Goal: Transaction & Acquisition: Obtain resource

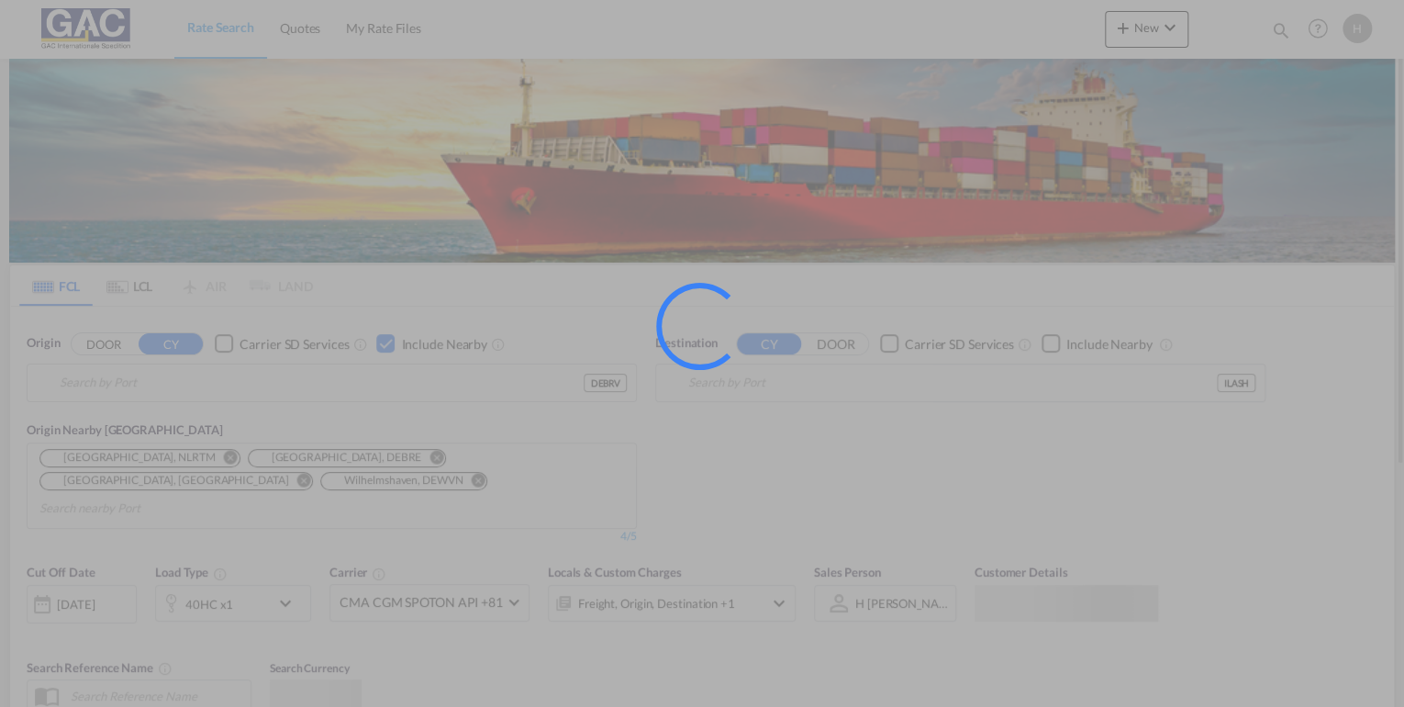
type input "[GEOGRAPHIC_DATA], DEBRV"
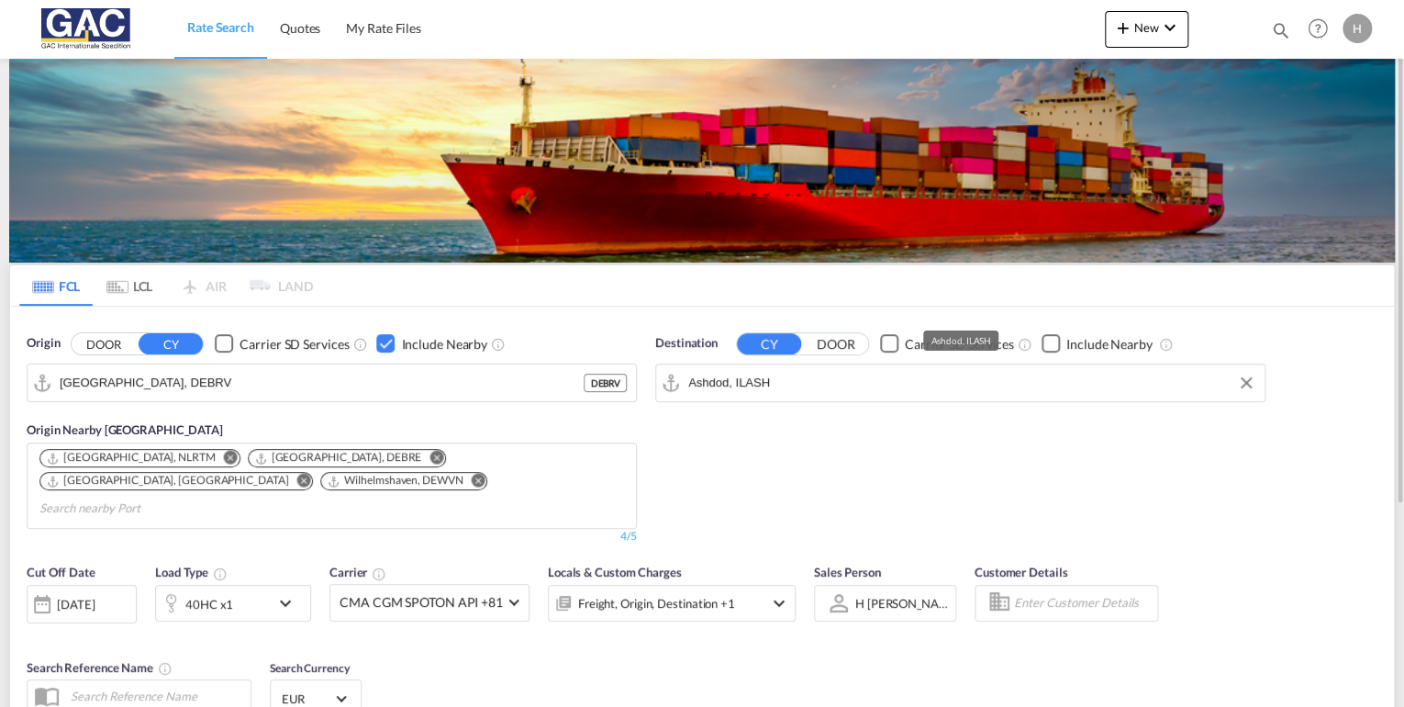
click at [804, 387] on input "Ashdod, ILASH" at bounding box center [971, 383] width 567 height 28
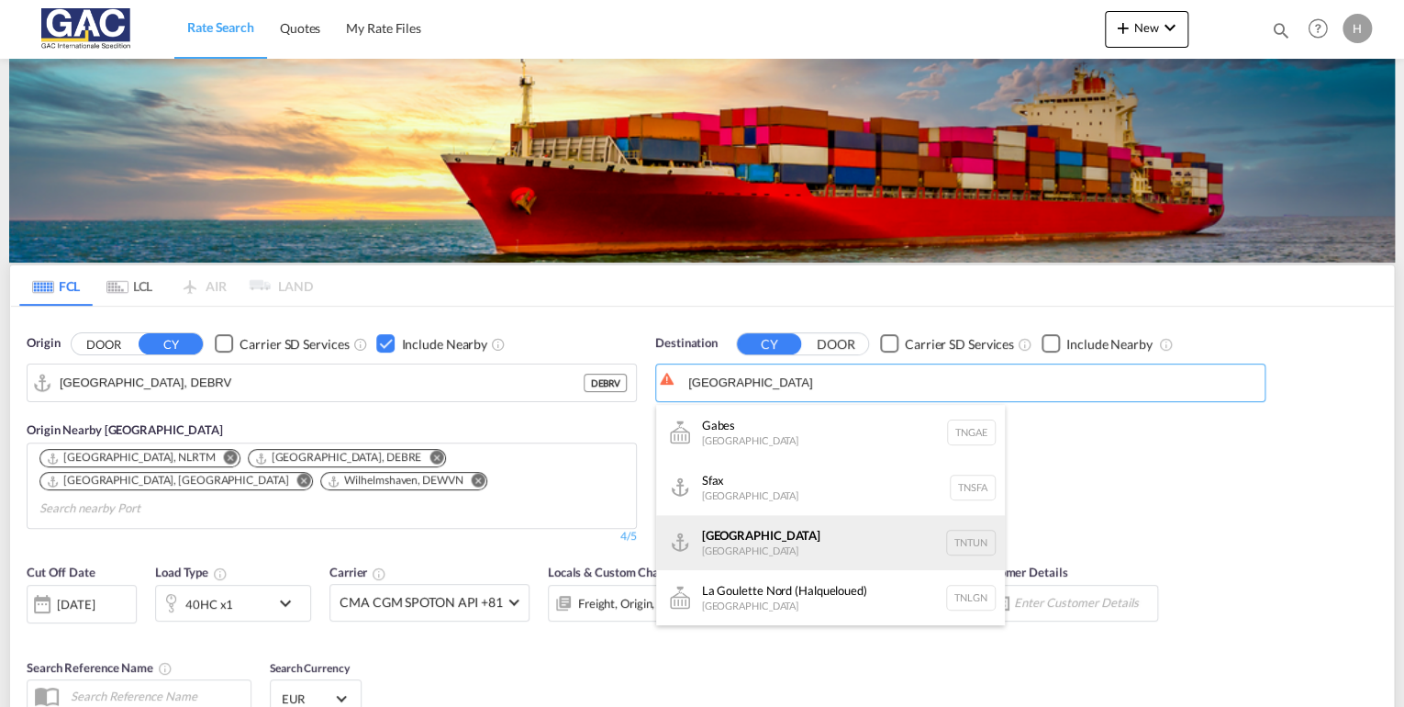
click at [752, 542] on div "[GEOGRAPHIC_DATA] [GEOGRAPHIC_DATA] TNTUN" at bounding box center [830, 542] width 349 height 55
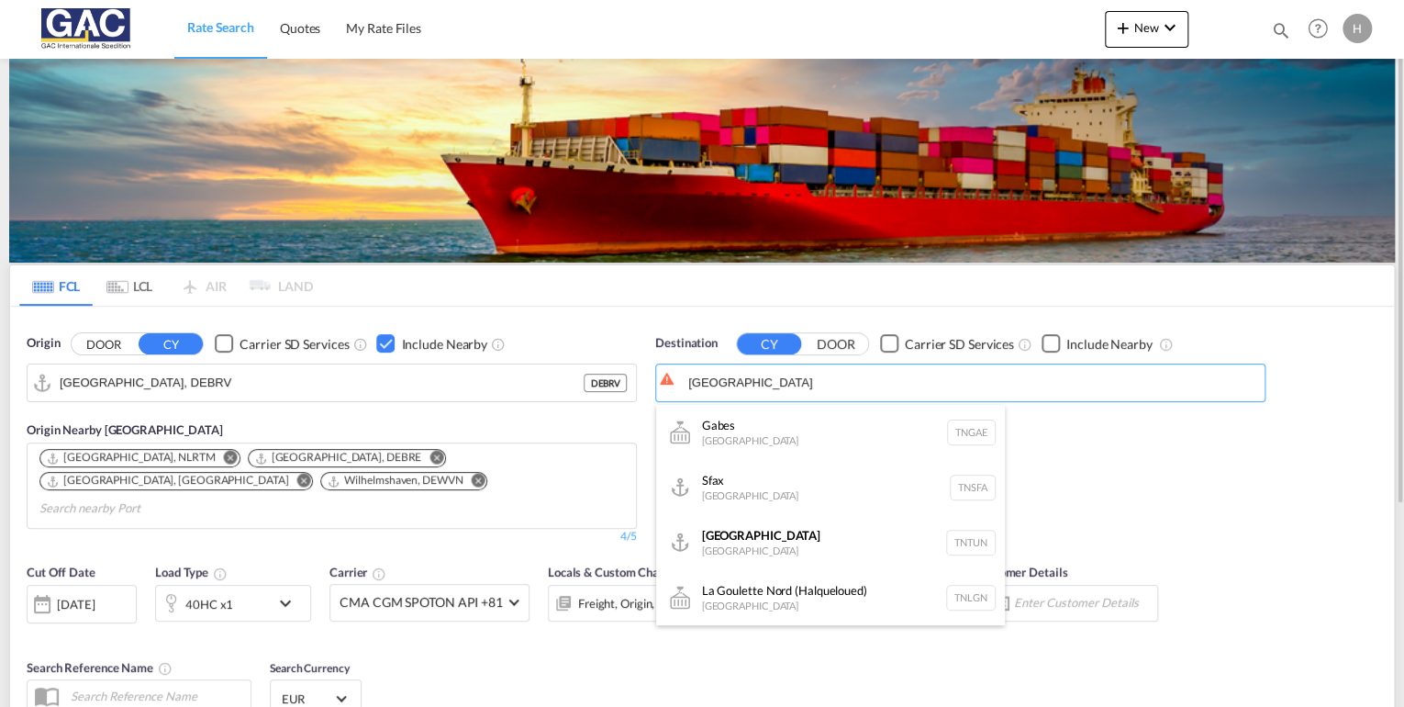
type input "[GEOGRAPHIC_DATA], TNTUN"
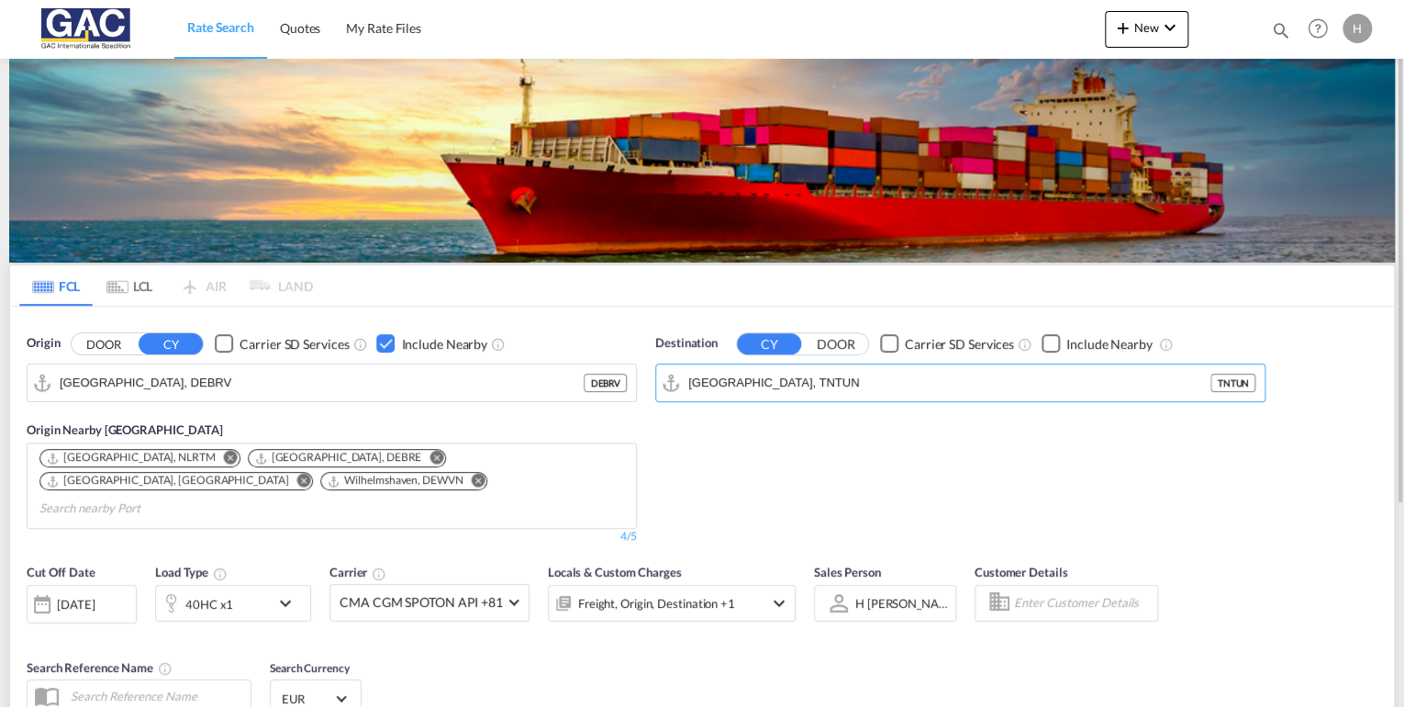
click at [1060, 345] on div "Checkbox No Ink" at bounding box center [1050, 343] width 18 height 18
click at [778, 468] on input "Search nearby Port" at bounding box center [755, 462] width 174 height 29
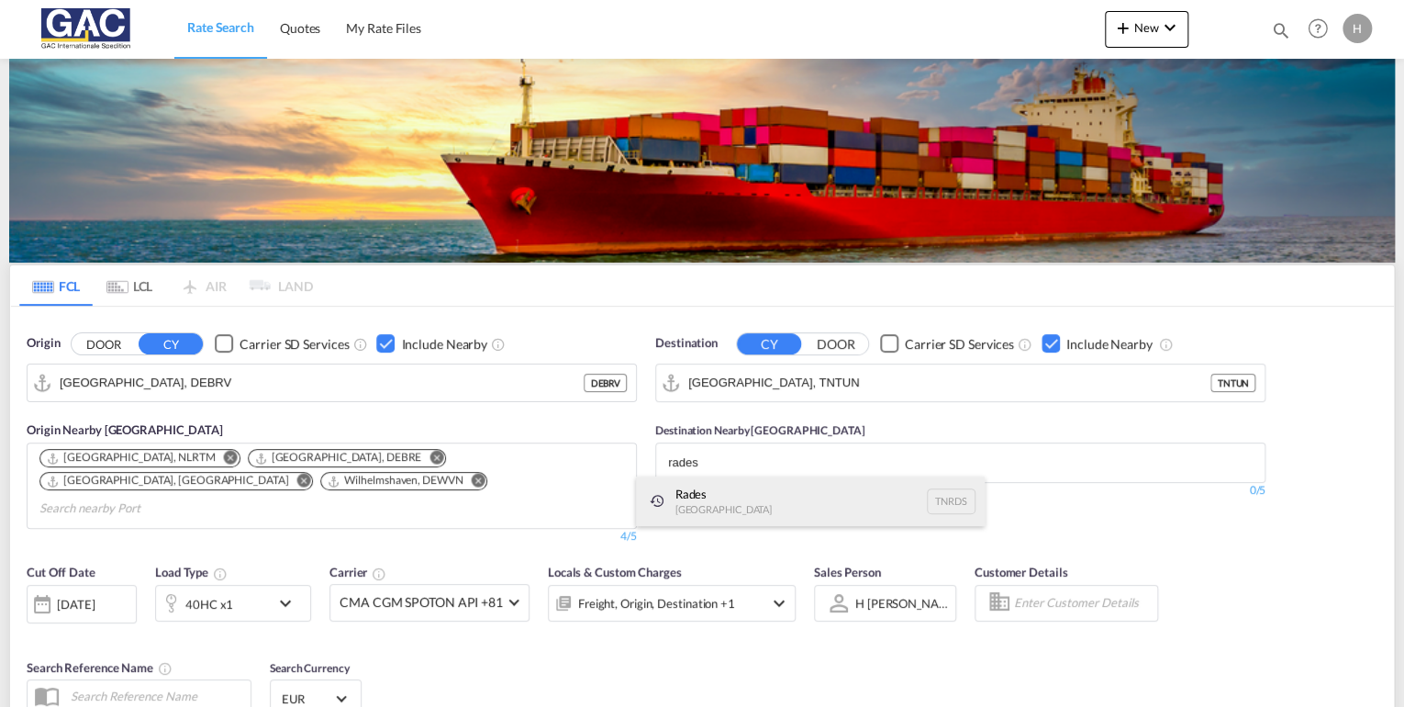
type input "rades"
click at [722, 501] on div "Rades [GEOGRAPHIC_DATA] TNRDS" at bounding box center [810, 501] width 349 height 50
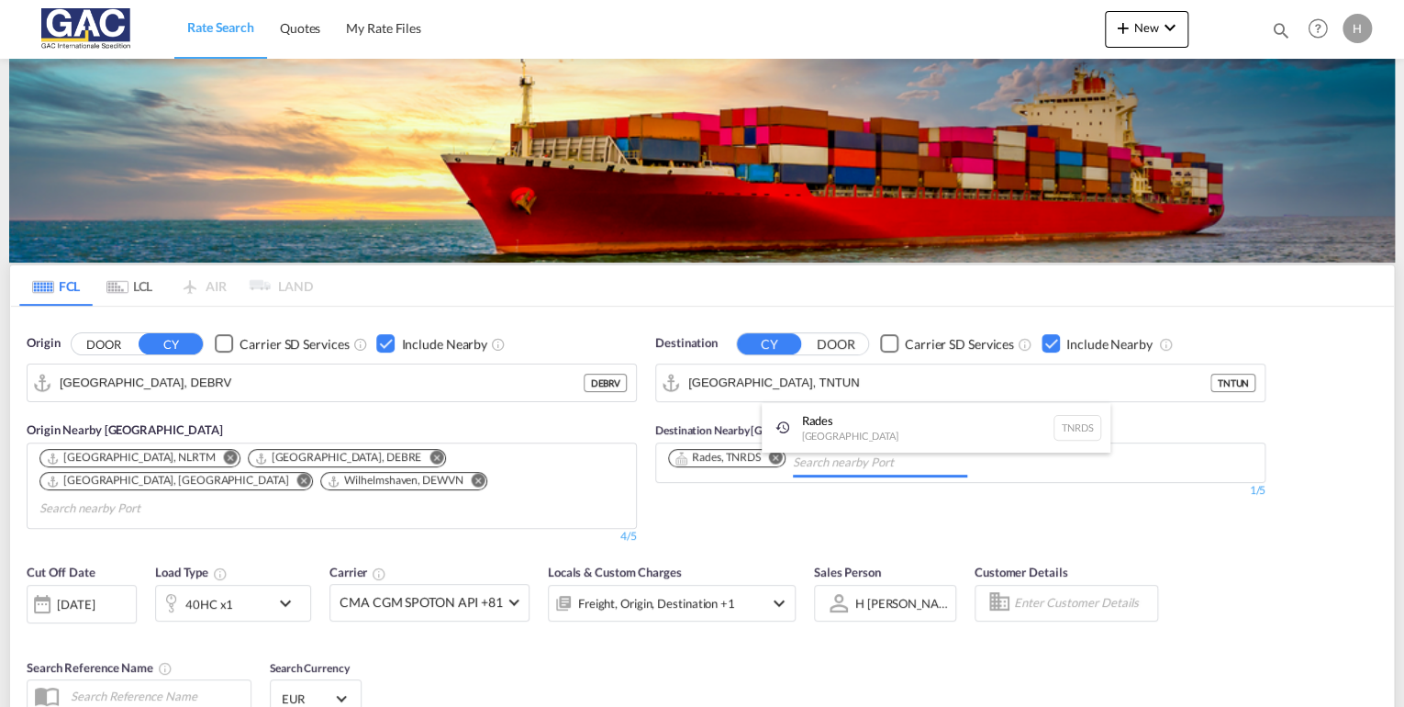
scroll to position [73, 0]
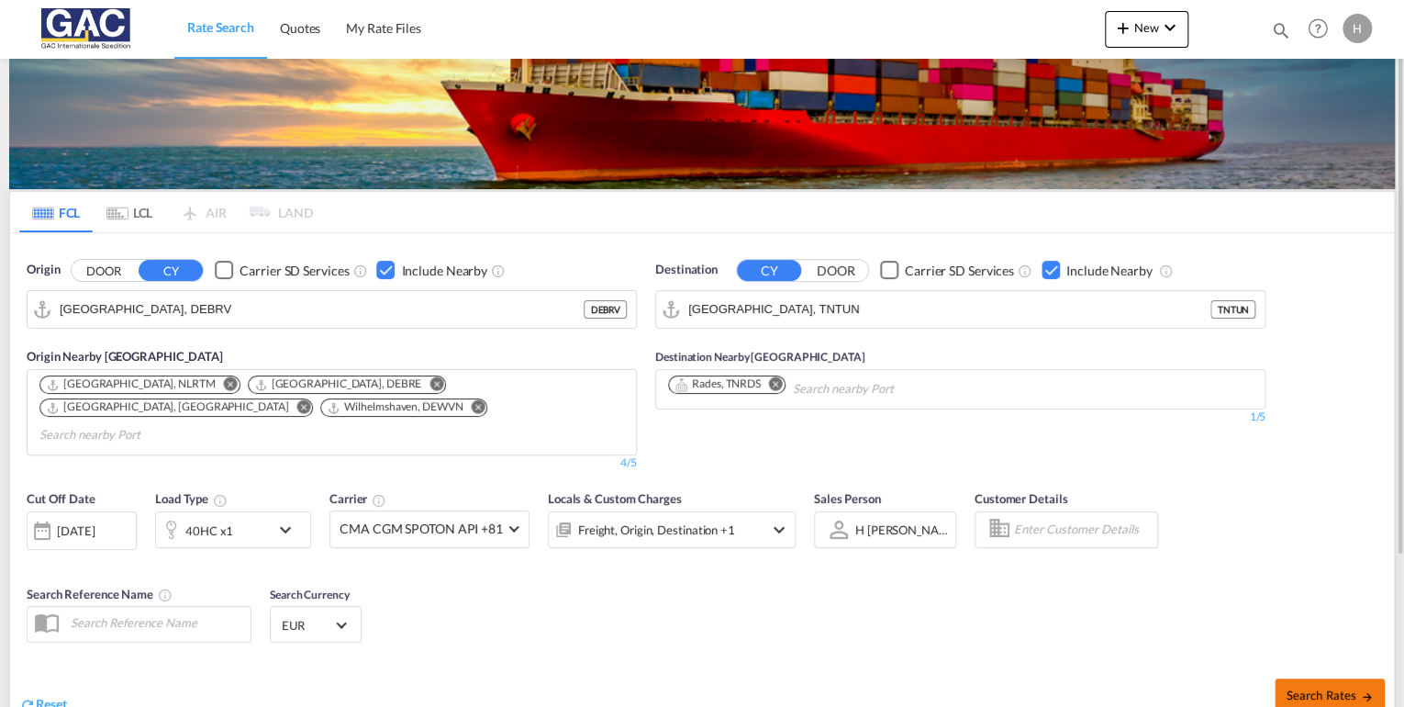
click at [1310, 687] on span "Search Rates" at bounding box center [1330, 694] width 88 height 15
type input "DEBRV to TNTUN / [DATE]"
